Goal: Use online tool/utility: Utilize a website feature to perform a specific function

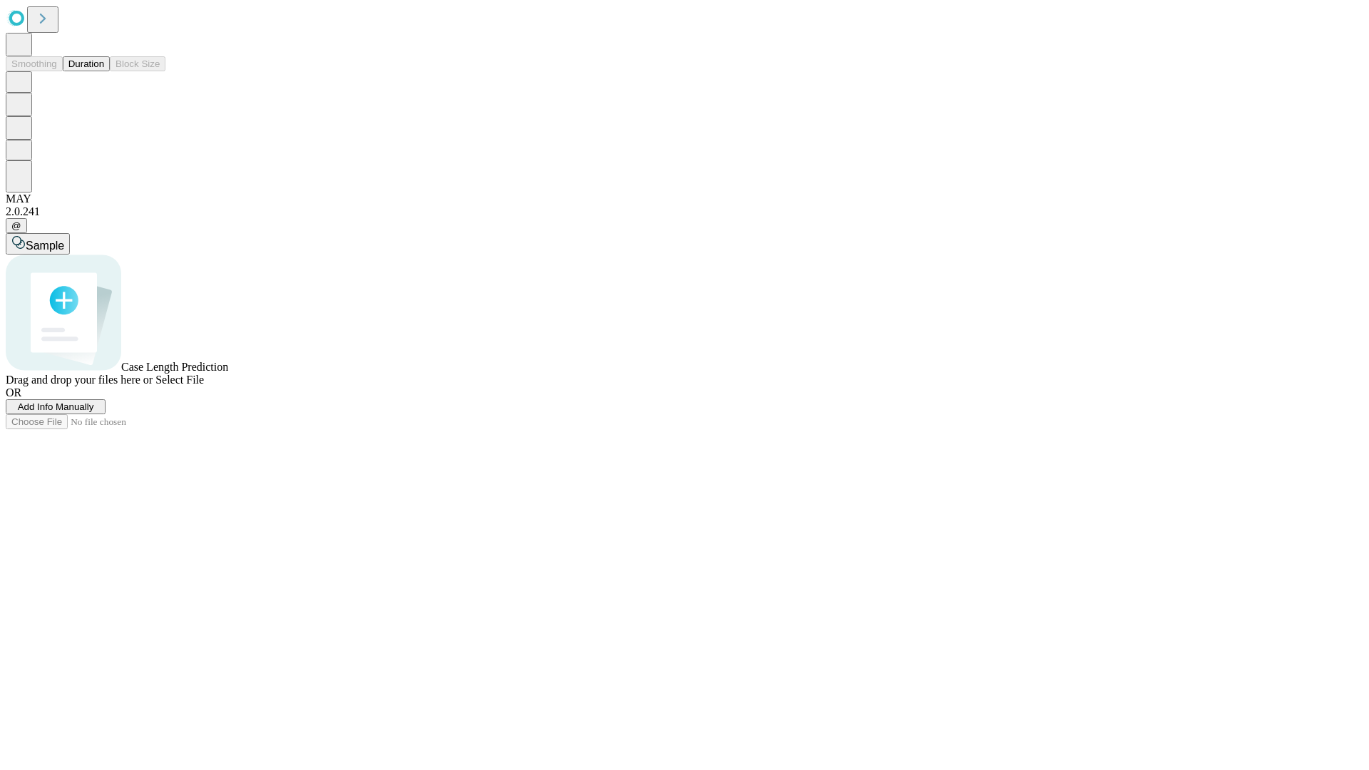
click at [204, 386] on span "Select File" at bounding box center [179, 380] width 48 height 12
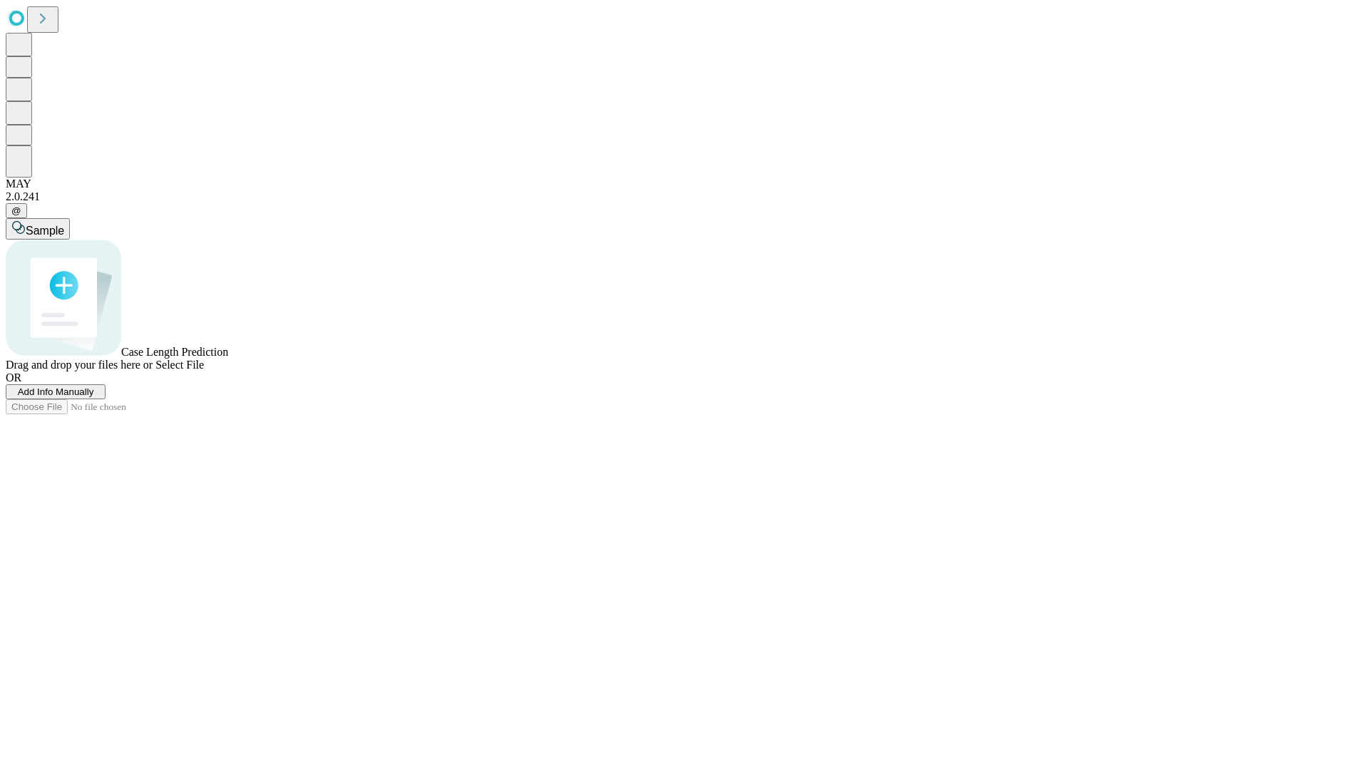
click at [204, 371] on span "Select File" at bounding box center [179, 365] width 48 height 12
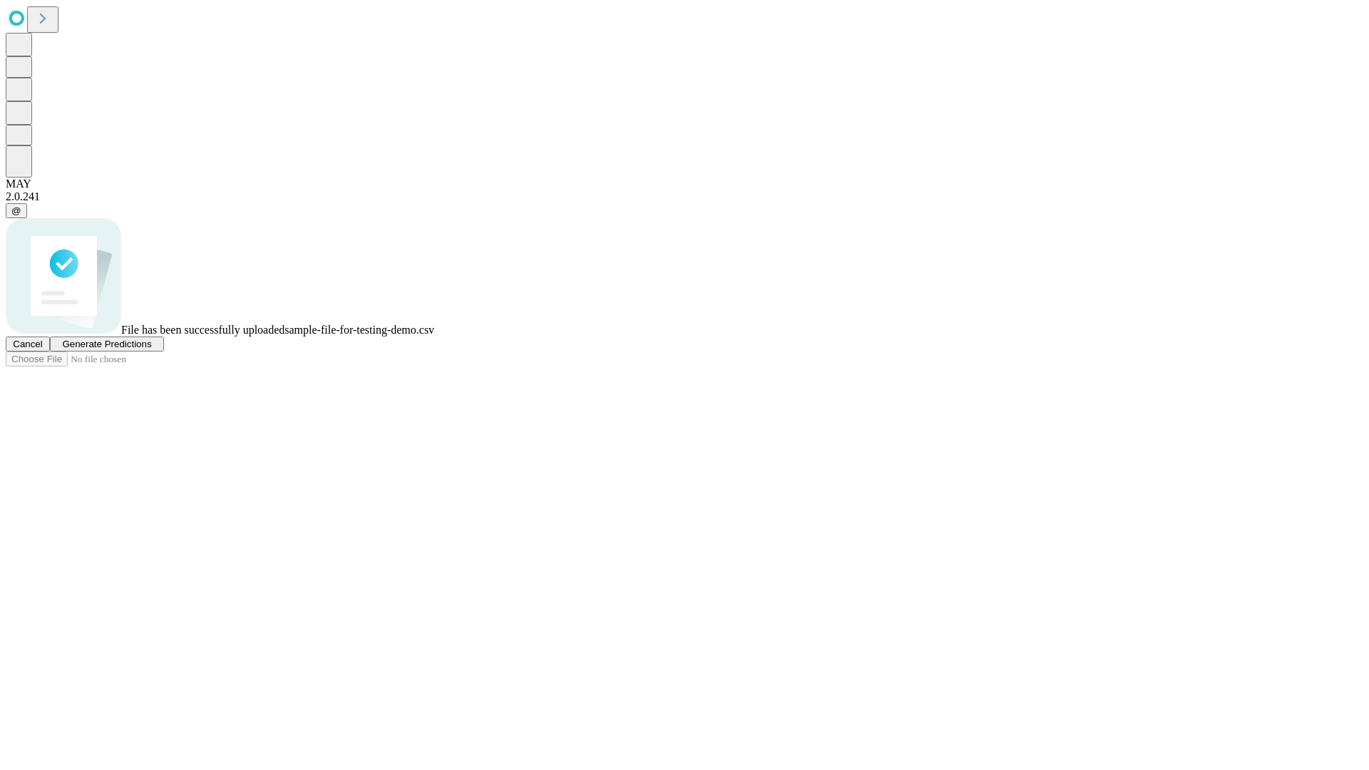
click at [151, 349] on span "Generate Predictions" at bounding box center [106, 344] width 89 height 11
